Goal: Navigation & Orientation: Find specific page/section

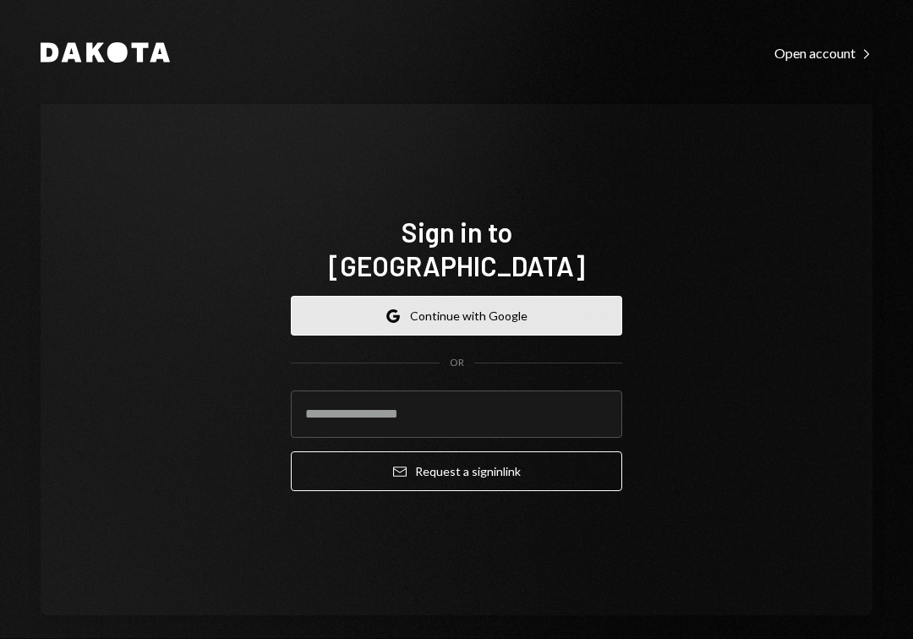
click at [504, 296] on button "Google Continue with Google" at bounding box center [456, 316] width 331 height 40
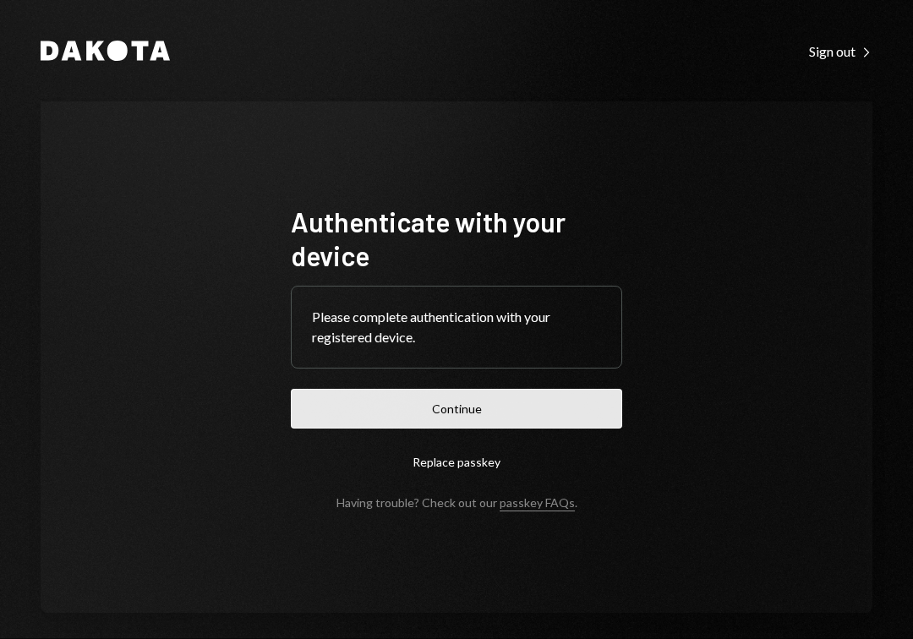
click at [449, 400] on button "Continue" at bounding box center [456, 409] width 331 height 40
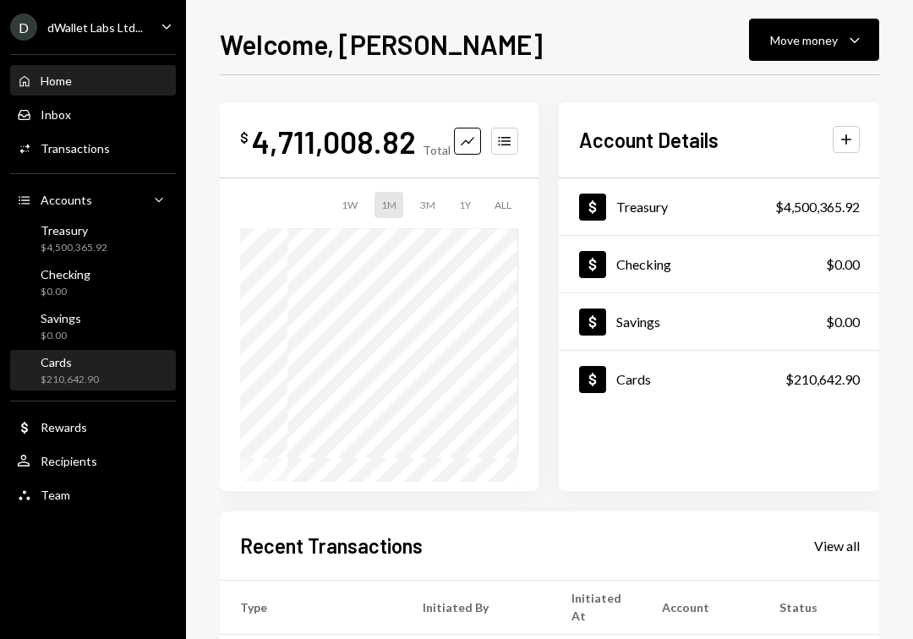
click at [68, 375] on div "$210,642.90" at bounding box center [70, 380] width 58 height 14
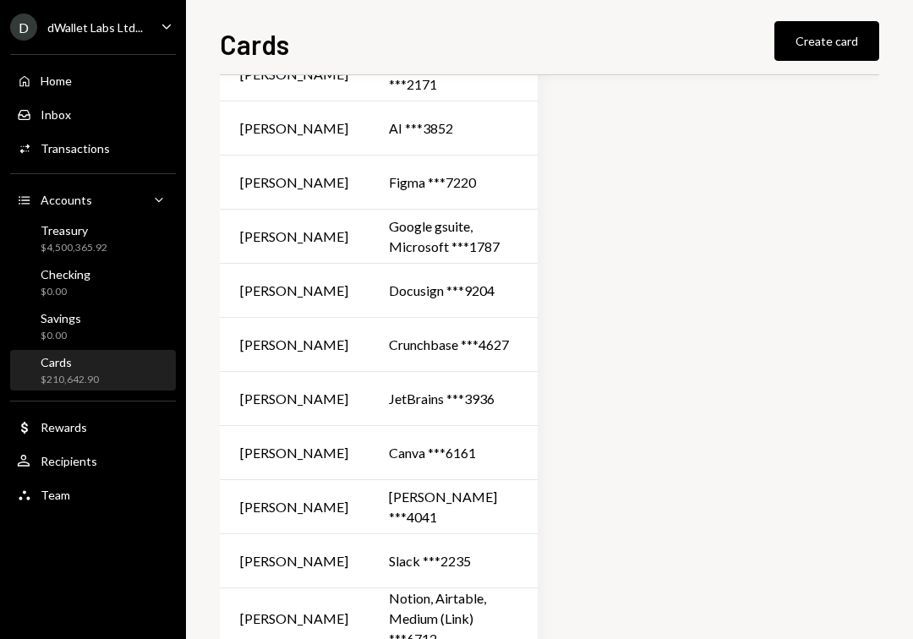
scroll to position [452, 0]
